Goal: Task Accomplishment & Management: Complete application form

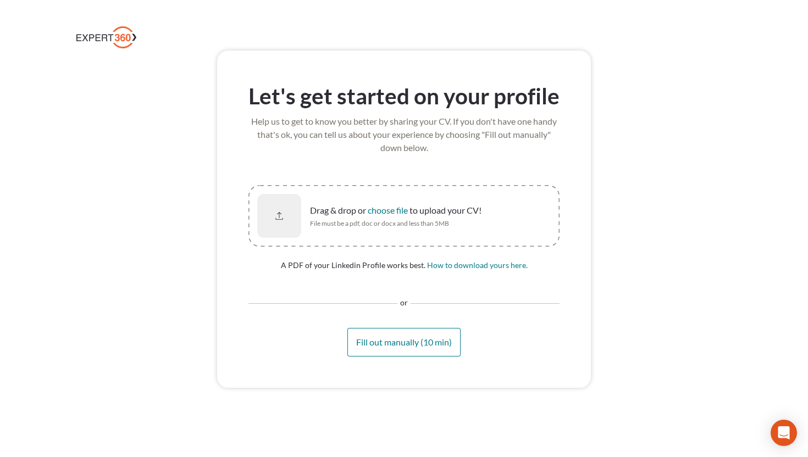
click at [389, 216] on span "Drag & drop or choose file to upload your CV!" at bounding box center [395, 210] width 171 height 13
click at [389, 216] on button "choose file" at bounding box center [388, 210] width 40 height 11
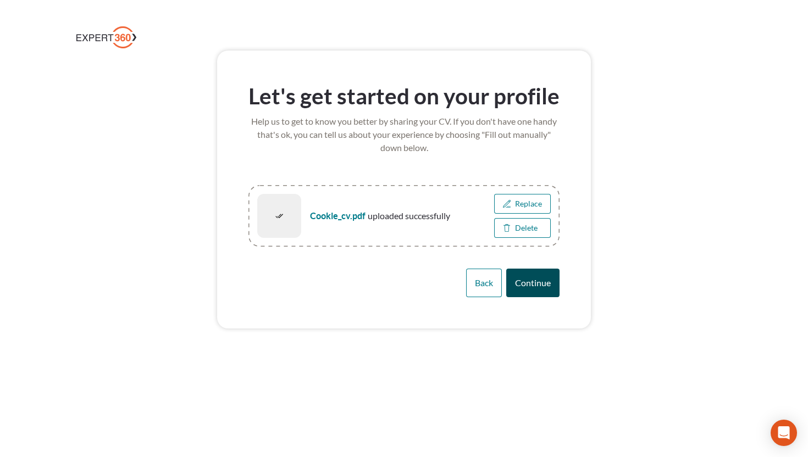
click at [531, 281] on span "Continue" at bounding box center [533, 282] width 36 height 10
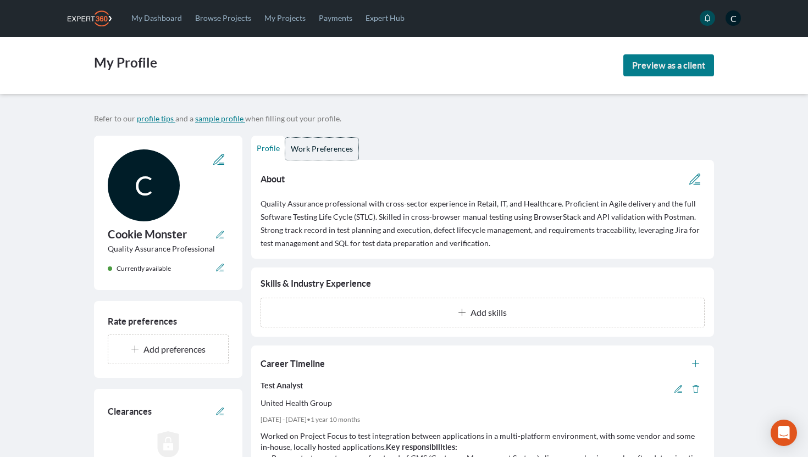
click at [315, 144] on span "Work Preferences" at bounding box center [322, 148] width 62 height 9
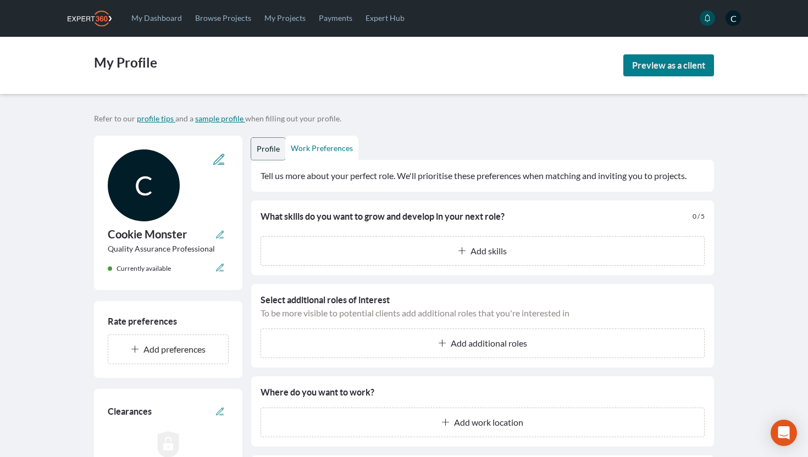
click at [269, 153] on span "Profile" at bounding box center [268, 148] width 23 height 9
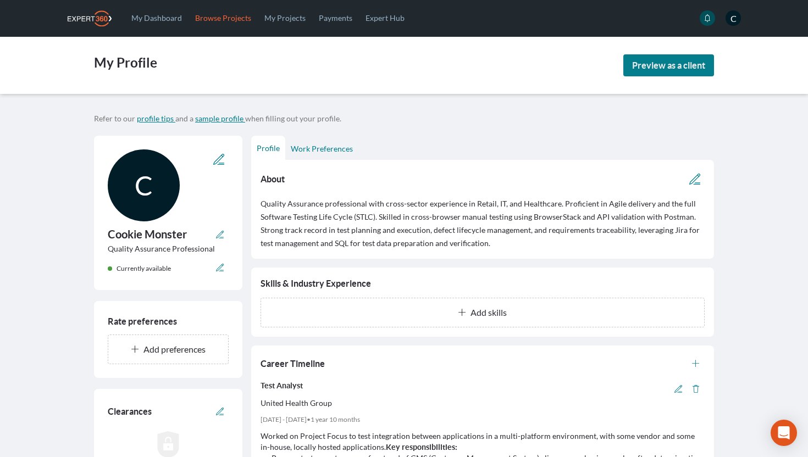
click at [212, 19] on link "Browse Projects" at bounding box center [222, 18] width 69 height 36
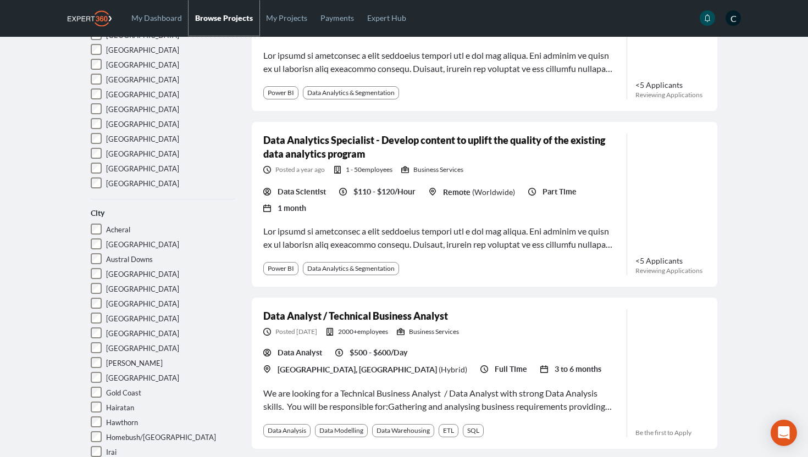
scroll to position [476, 0]
